Goal: Find specific page/section: Find specific page/section

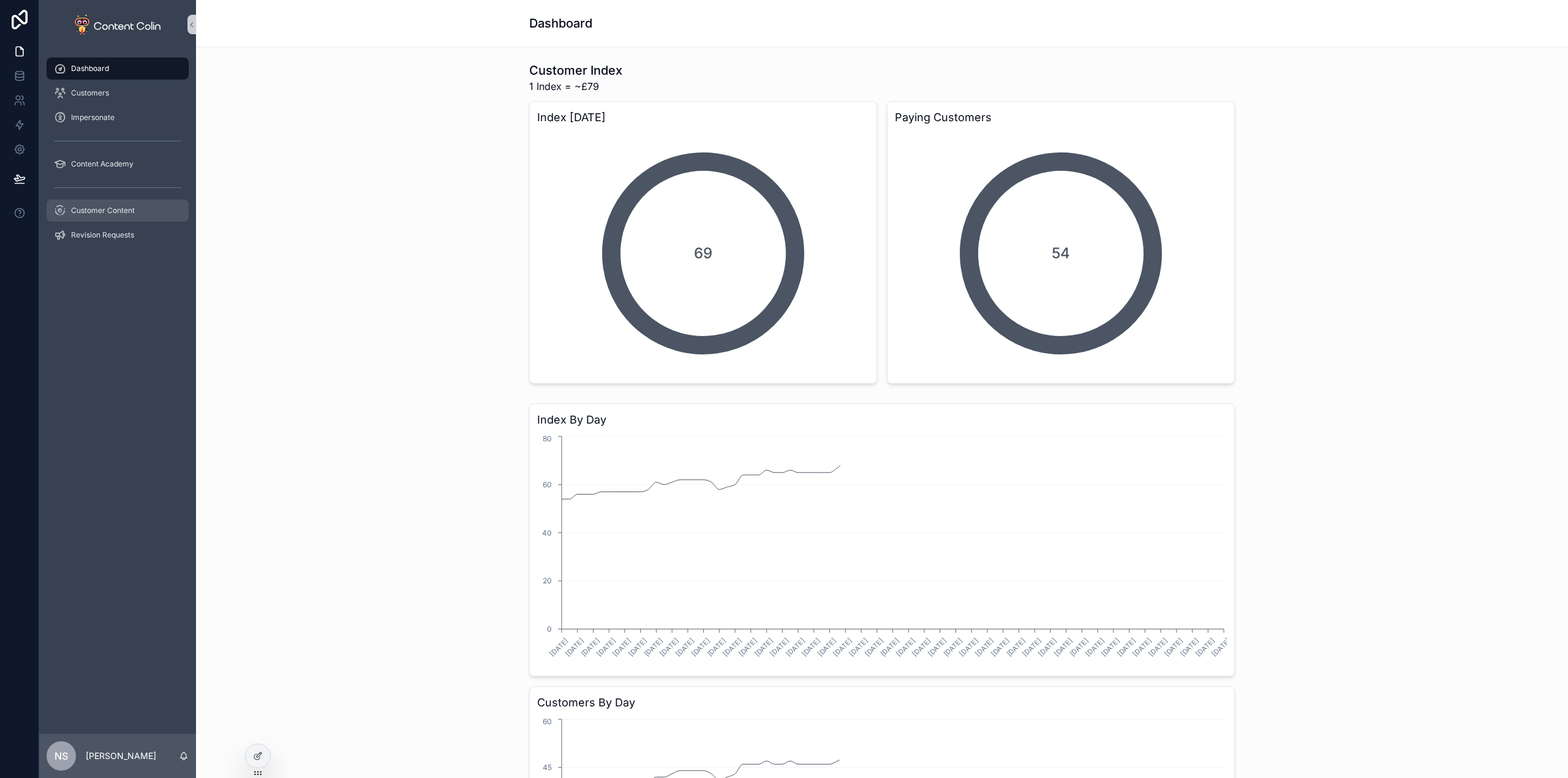
click at [116, 207] on span "Customer Content" at bounding box center [102, 211] width 64 height 9
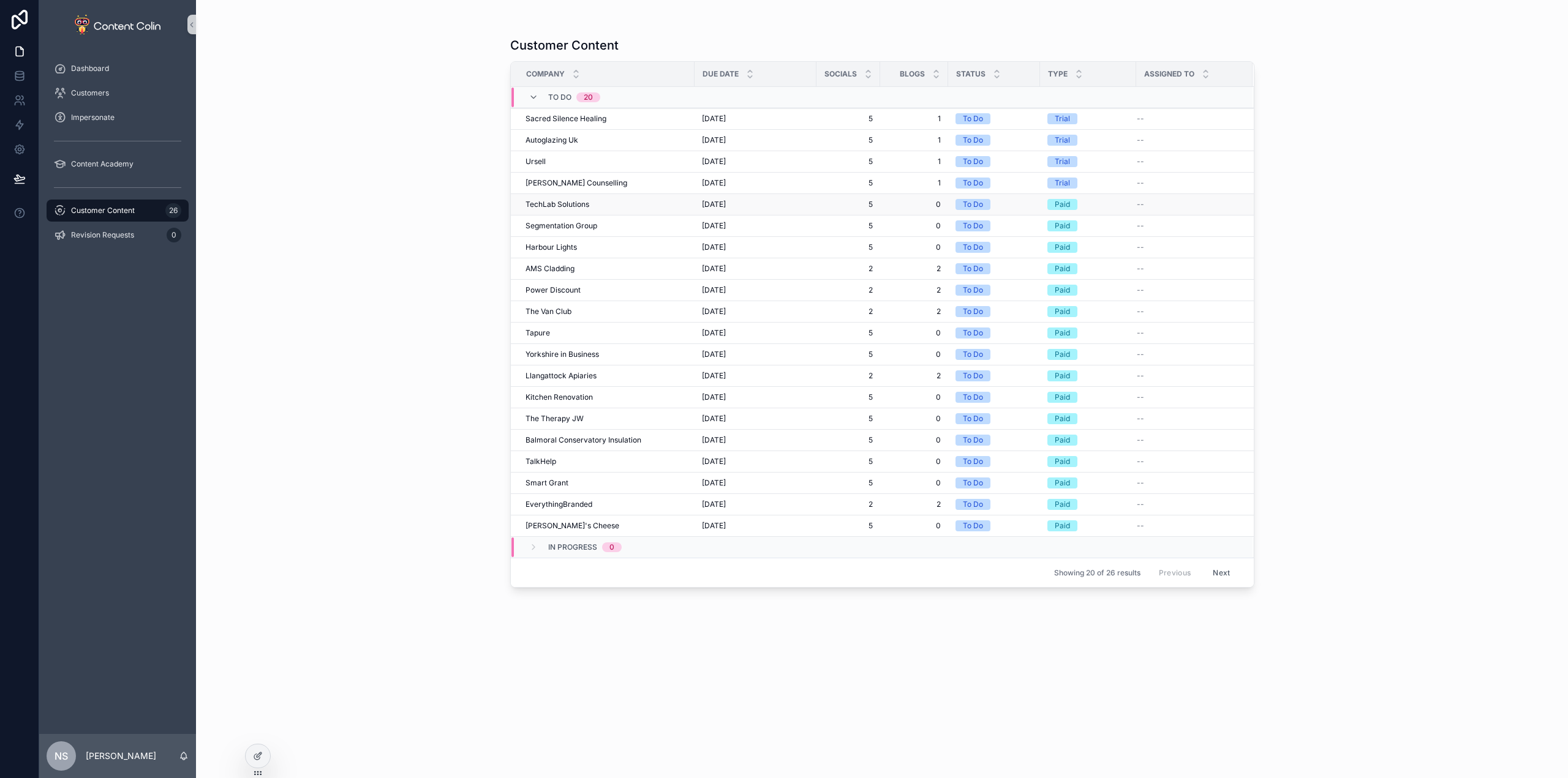
click at [574, 206] on span "TechLab Solutions" at bounding box center [557, 205] width 64 height 9
